Goal: Find specific page/section: Go to known website

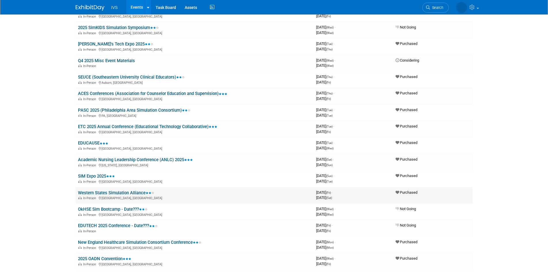
scroll to position [144, 0]
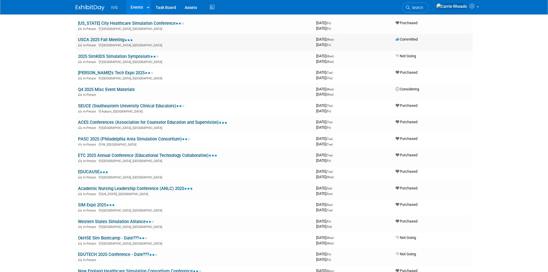
click at [97, 39] on link "USCA 2025 Fall Meeting" at bounding box center [105, 39] width 55 height 5
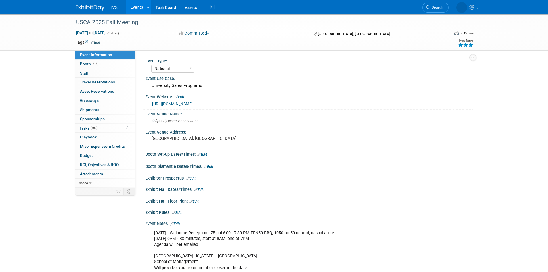
select select "National"
click at [255, 104] on div "https://universitysales.org/meetings/fall-meeting/" at bounding box center [310, 104] width 316 height 7
drag, startPoint x: 250, startPoint y: 104, endPoint x: 146, endPoint y: 104, distance: 105.0
click at [146, 104] on div "https://universitysales.org/meetings/fall-meeting/" at bounding box center [308, 103] width 327 height 9
copy link "https://universitysales.org/meetings/fall-meeting/"
